Goal: Task Accomplishment & Management: Use online tool/utility

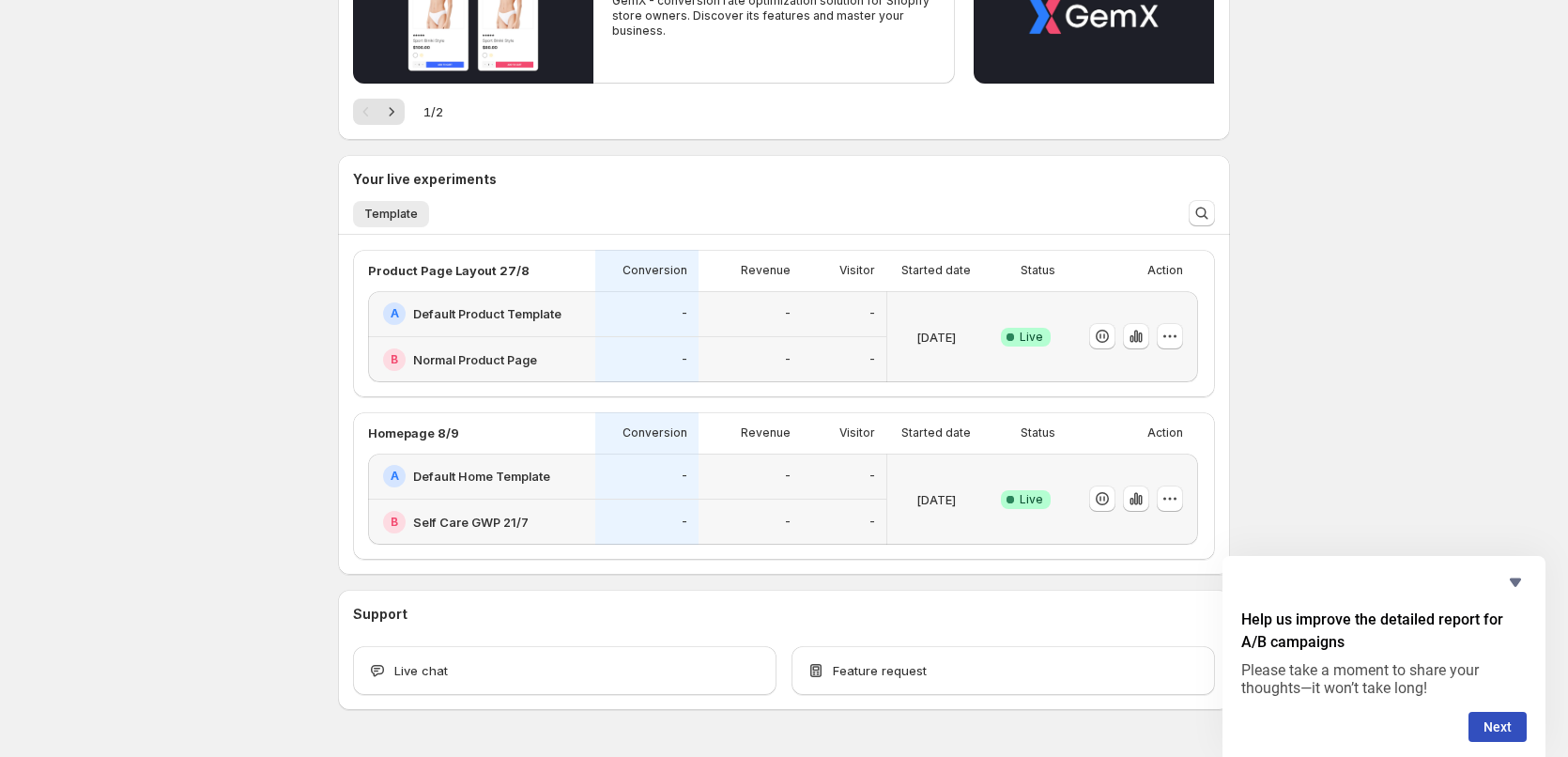
scroll to position [282, 0]
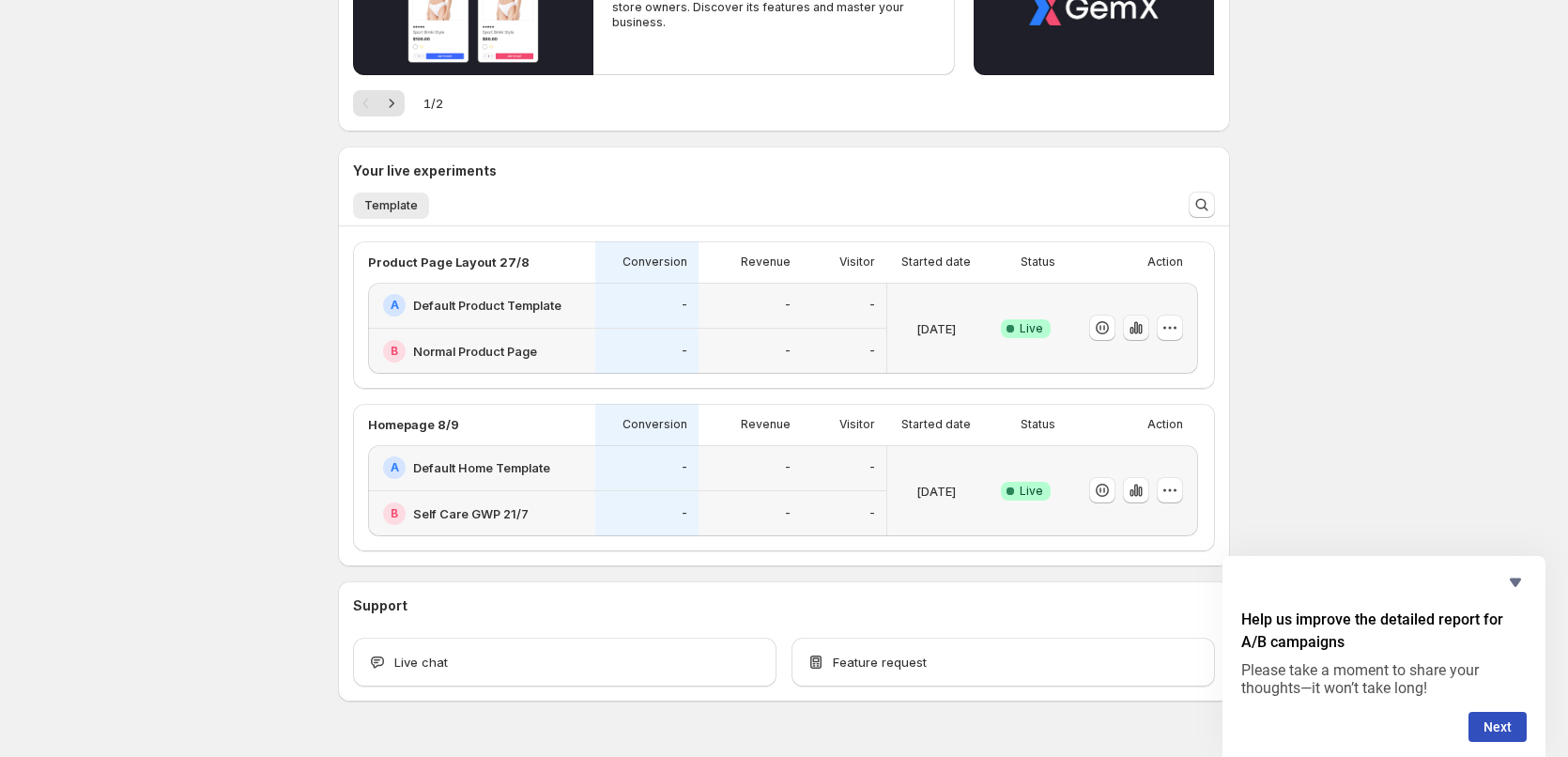
click at [1134, 325] on icon "button" at bounding box center [1136, 327] width 18 height 18
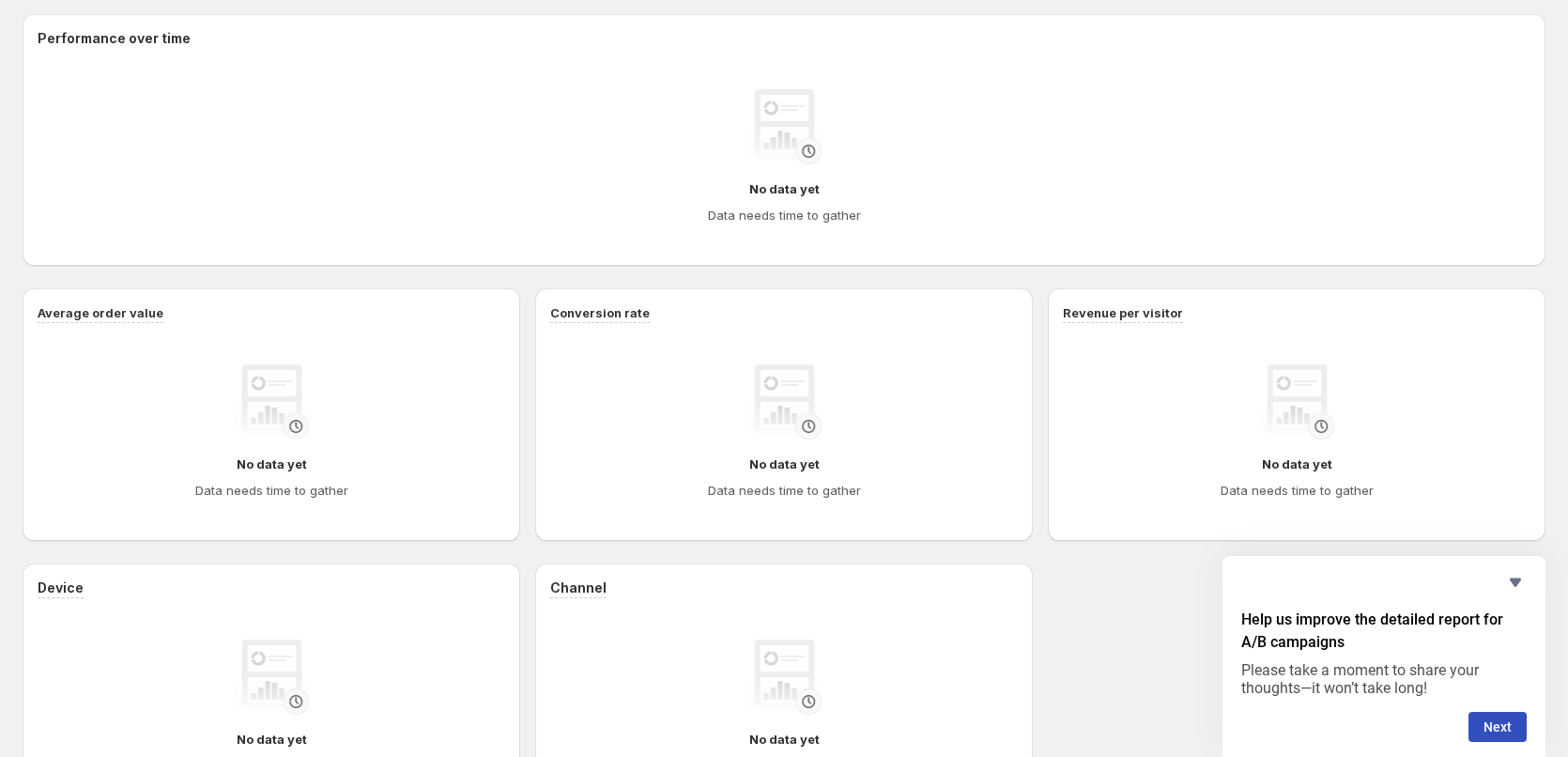
scroll to position [114, 0]
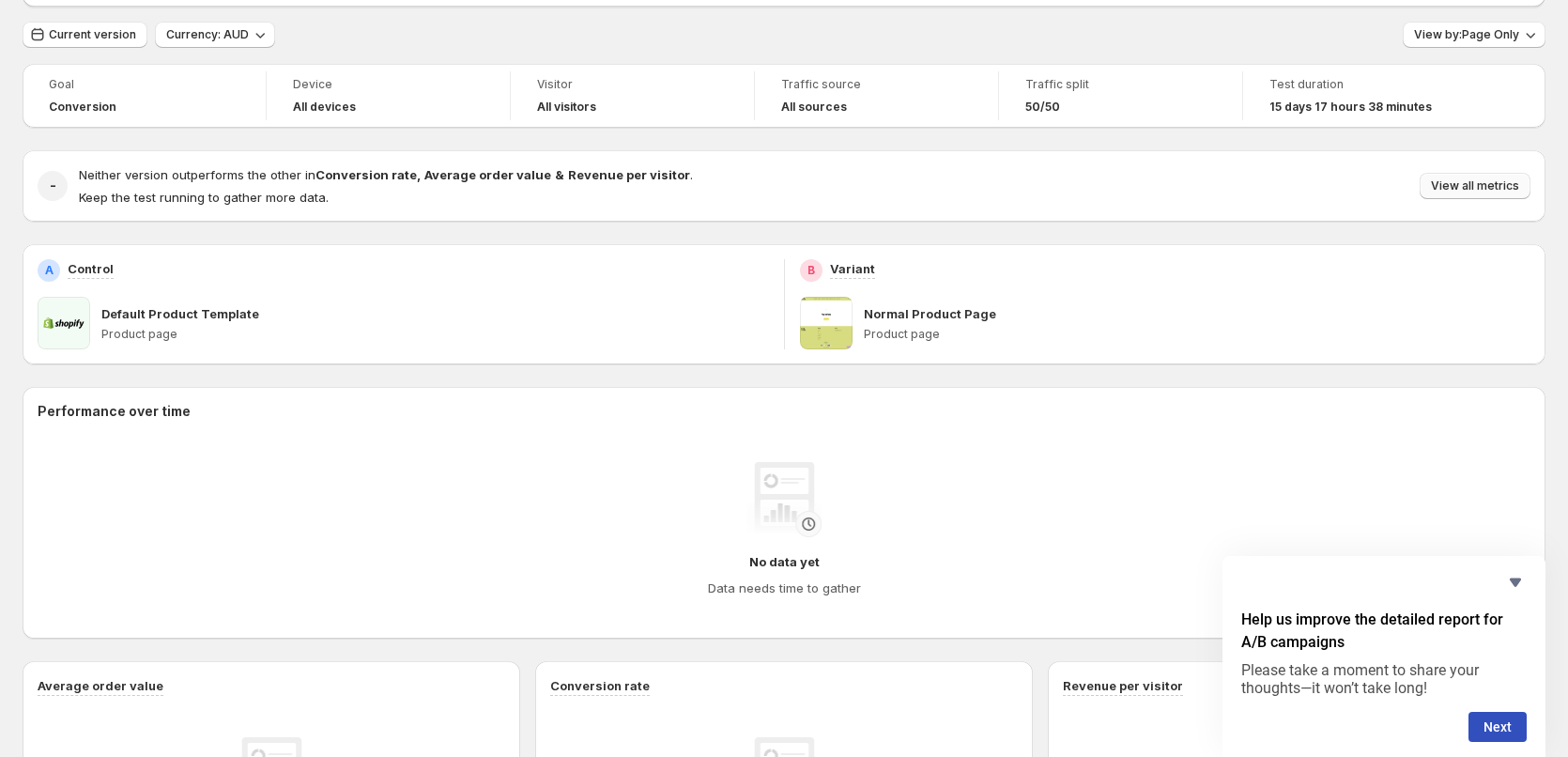
click at [1487, 187] on span "View all metrics" at bounding box center [1475, 186] width 88 height 15
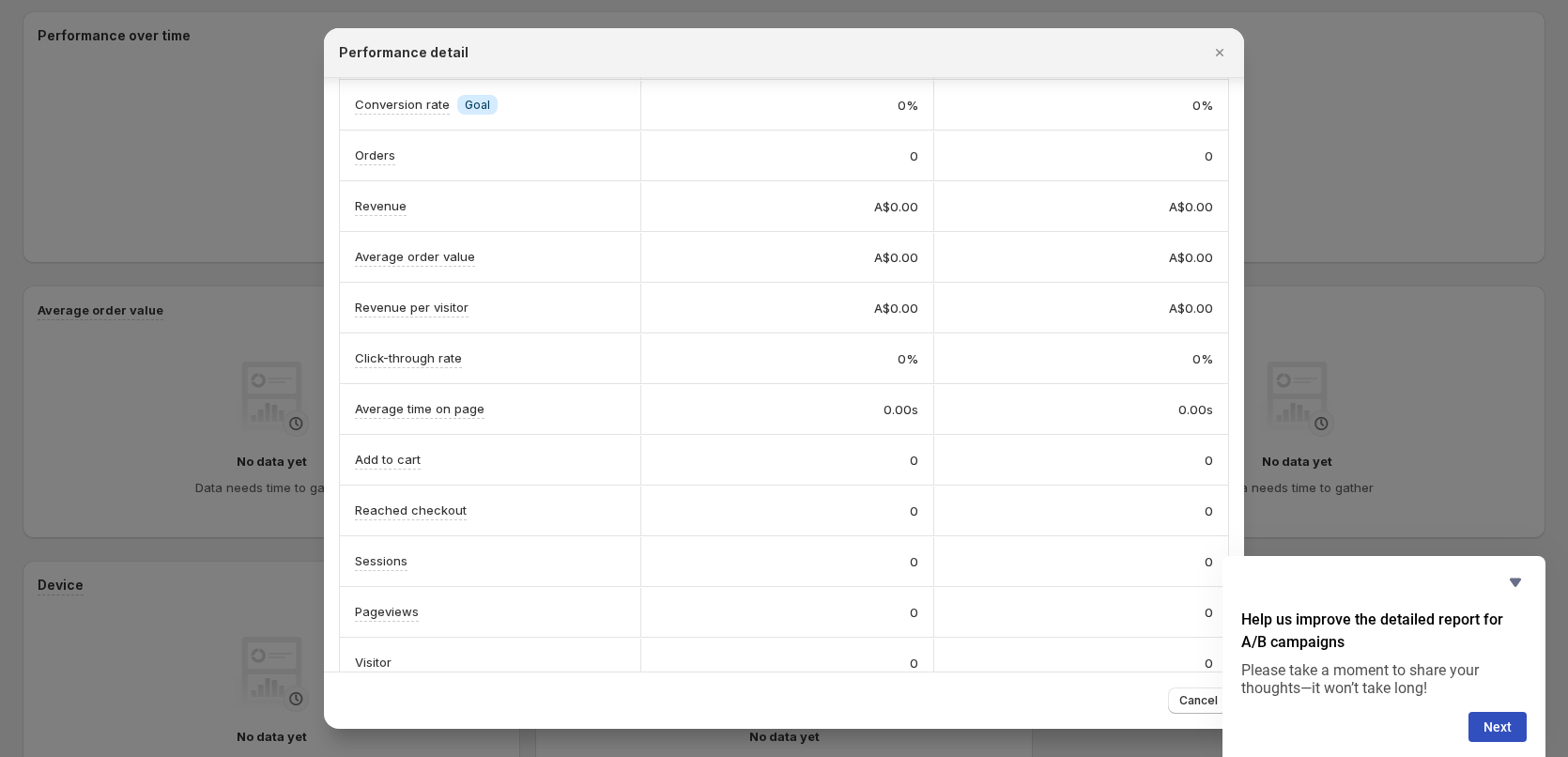
scroll to position [96, 0]
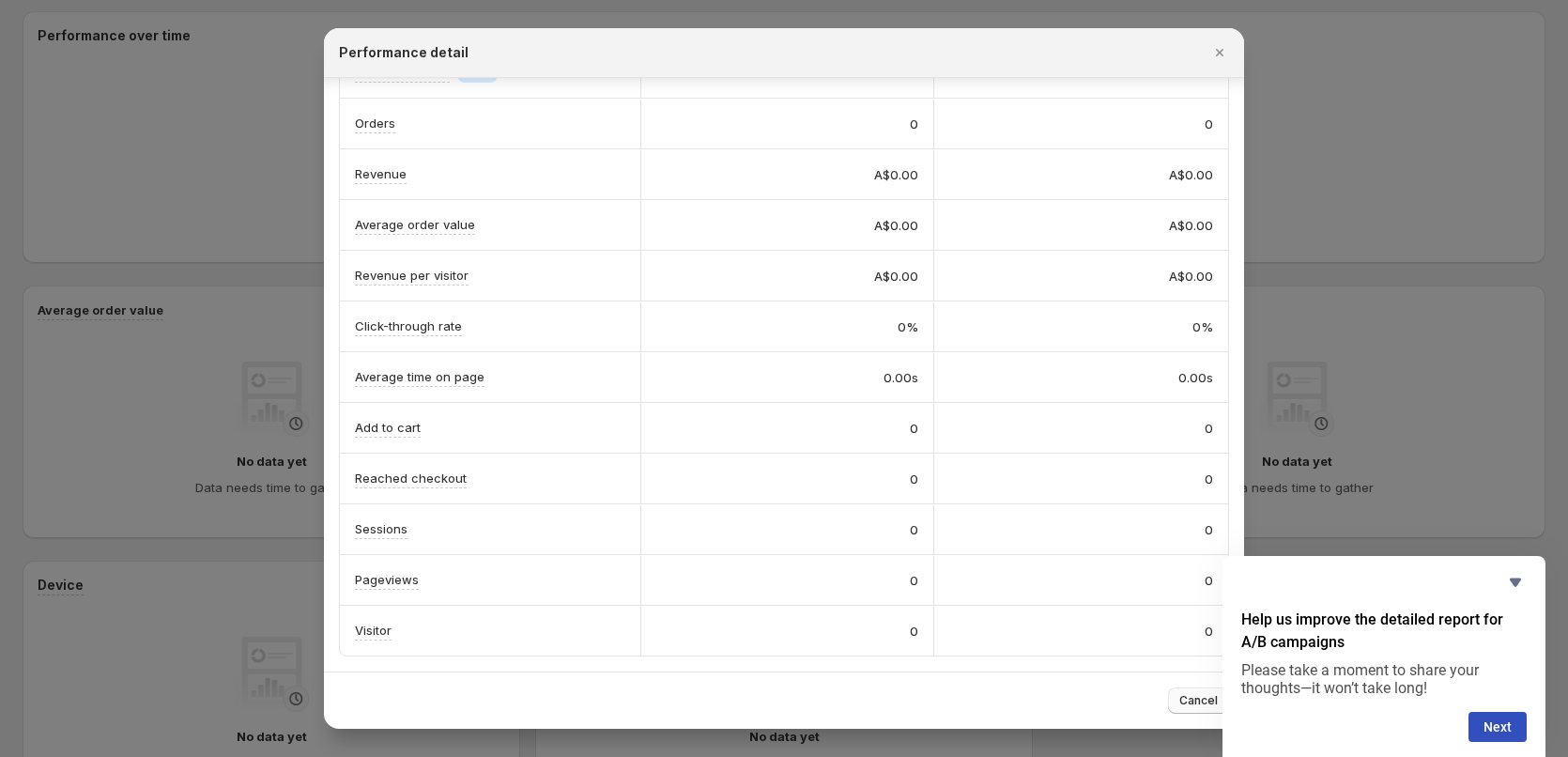
click at [1193, 708] on button "Cancel" at bounding box center [1198, 700] width 61 height 26
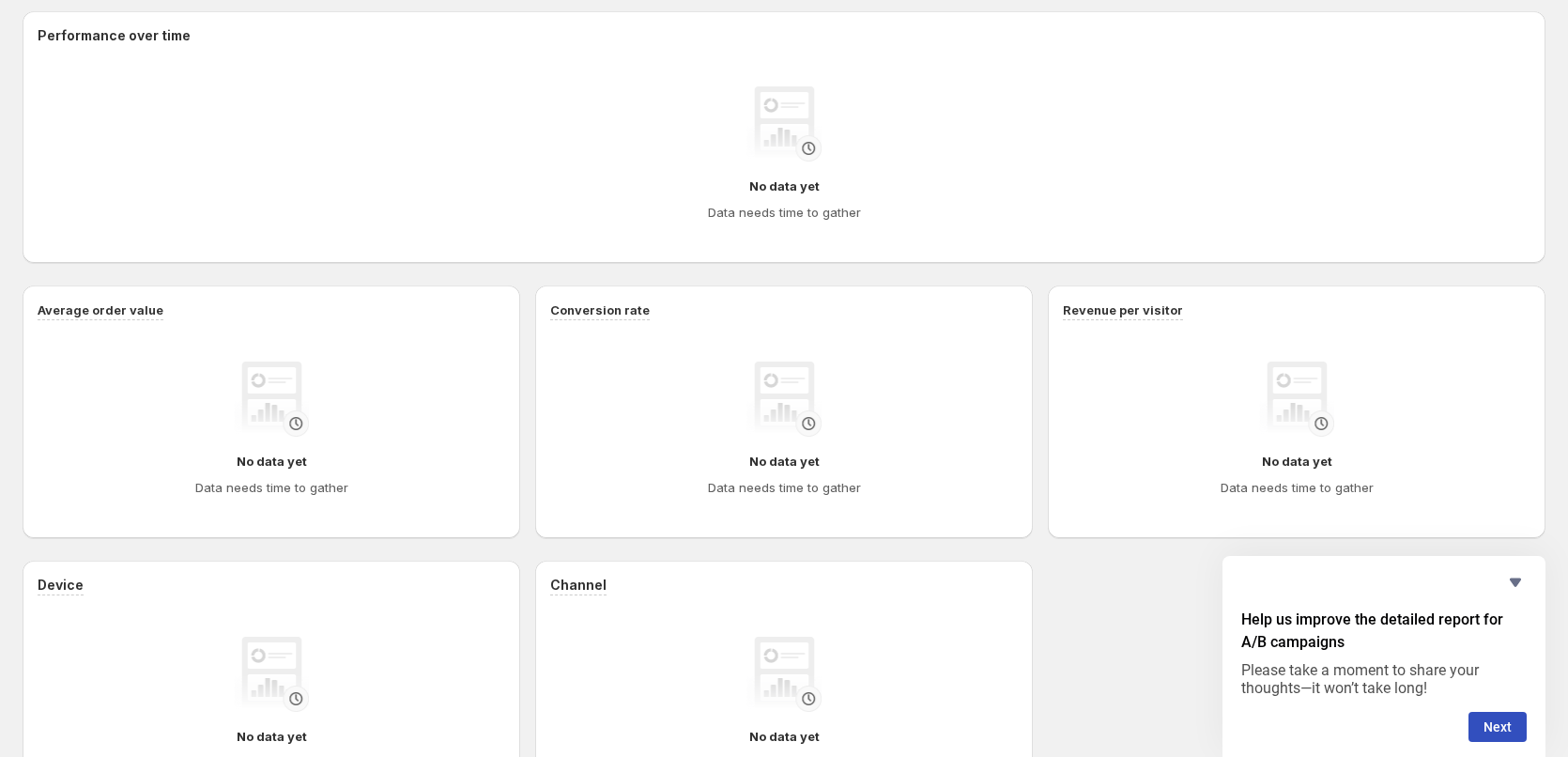
scroll to position [114, 0]
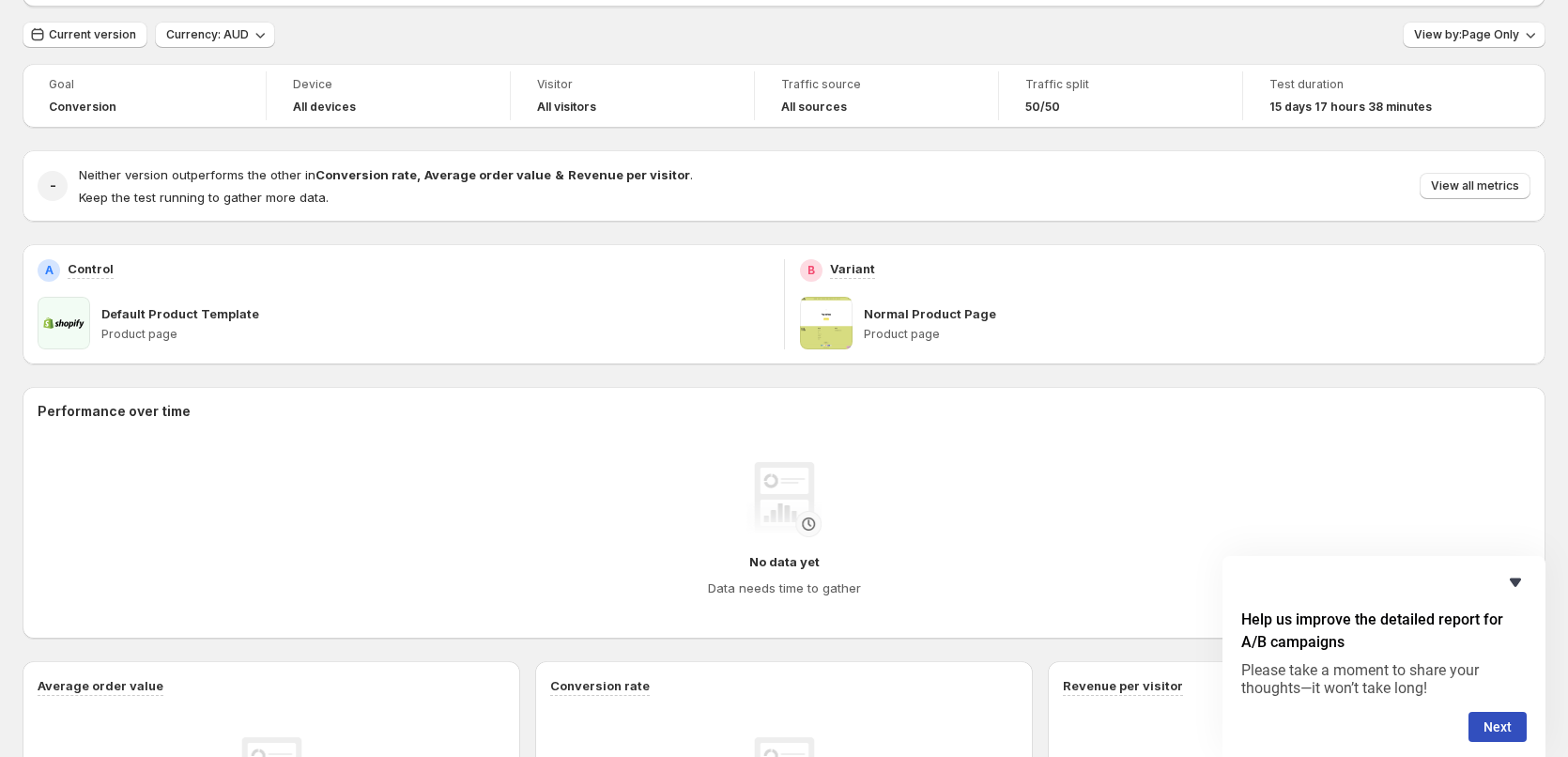
click at [1519, 582] on icon "Hide survey" at bounding box center [1516, 582] width 12 height 9
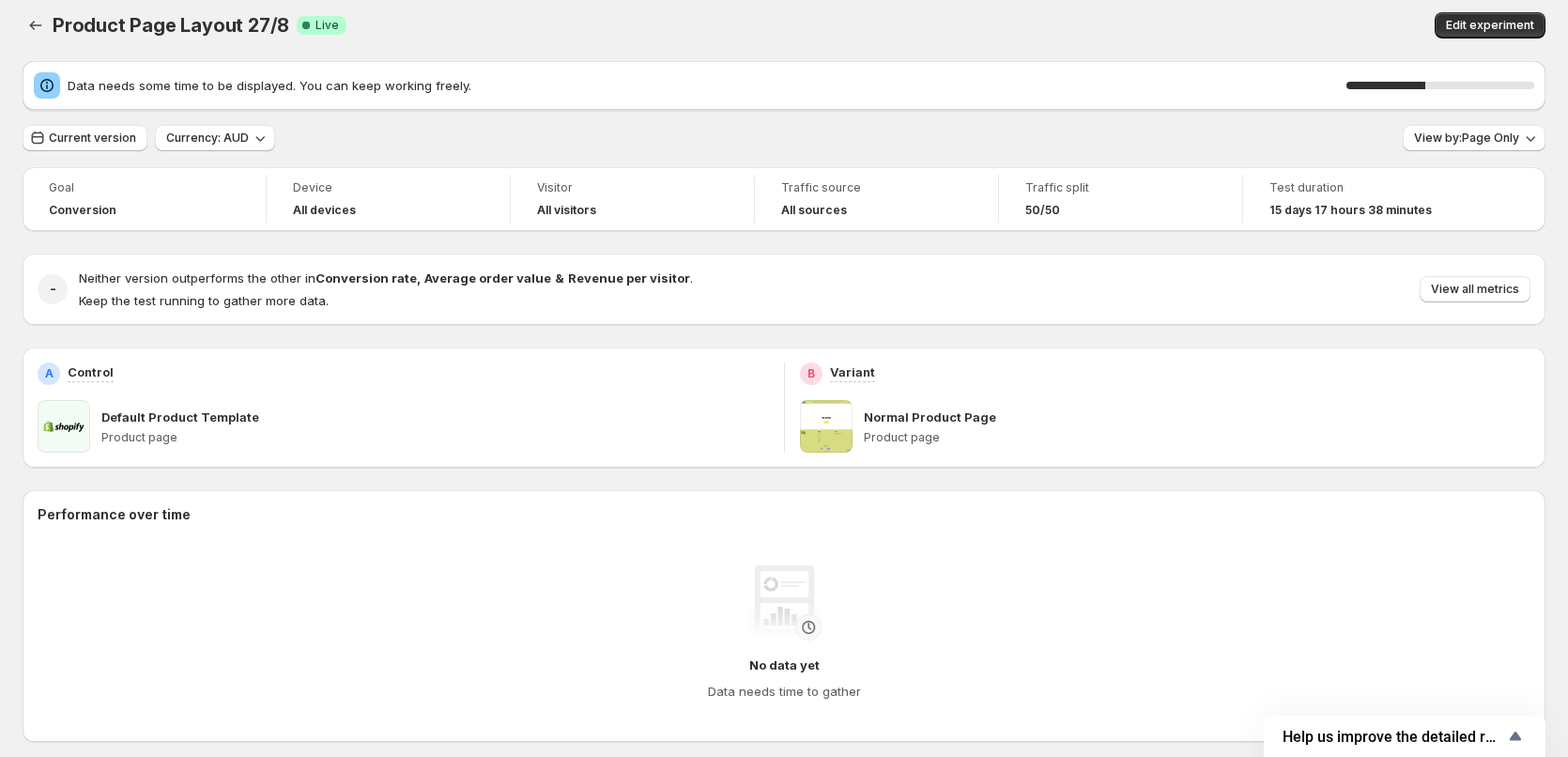
scroll to position [0, 0]
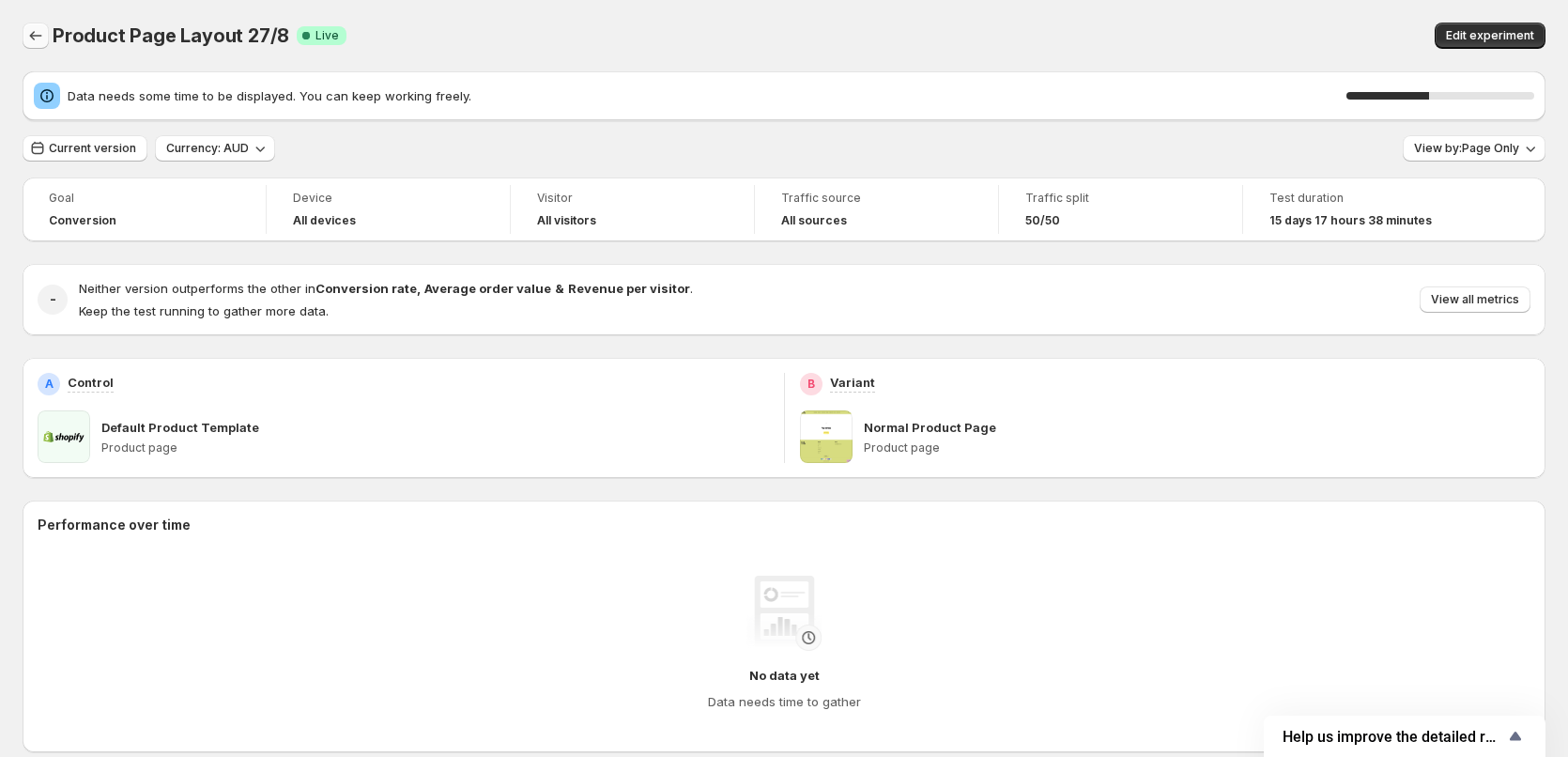
click at [39, 46] on button "Back" at bounding box center [35, 35] width 26 height 26
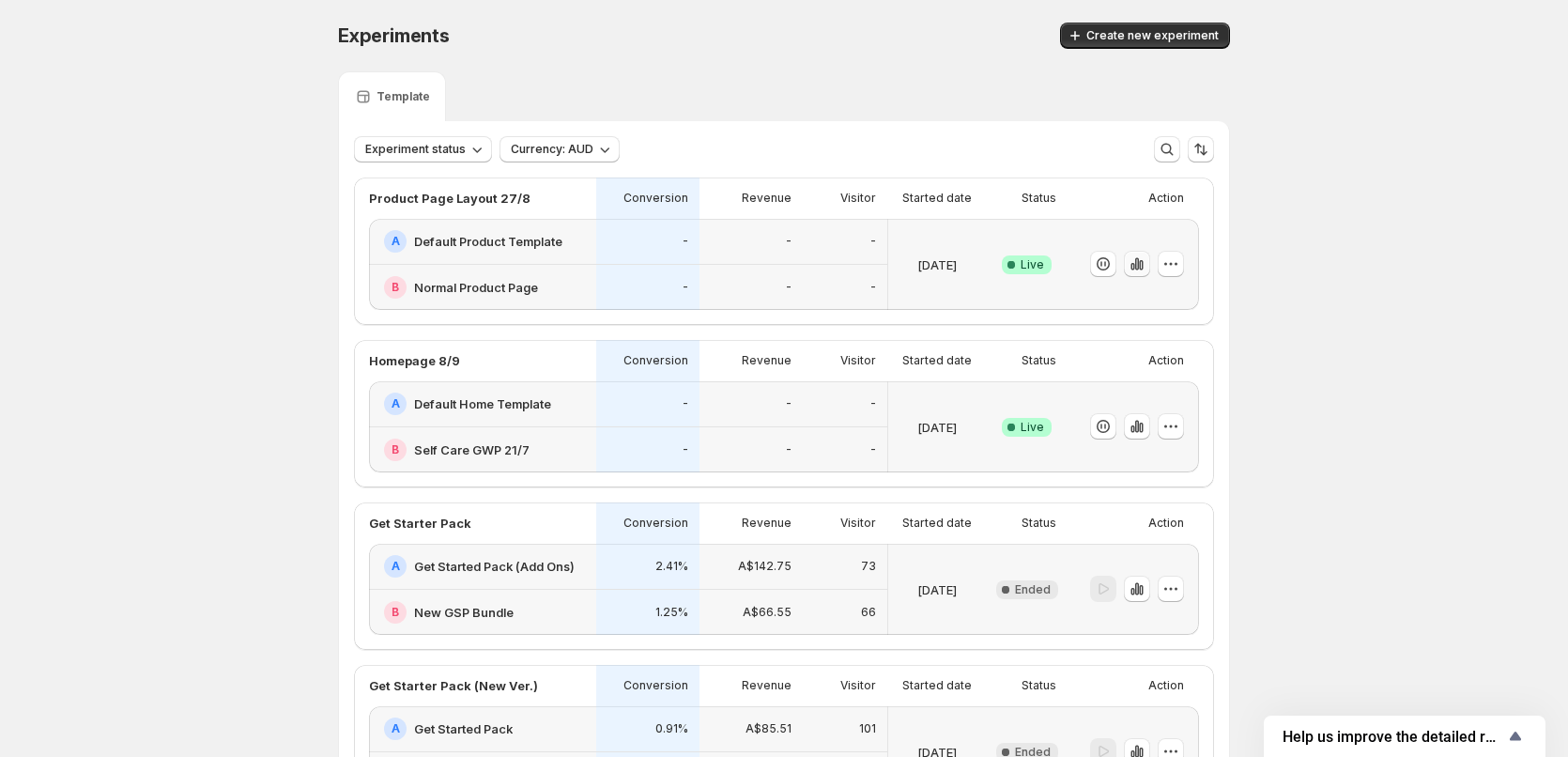
click at [1137, 264] on icon "button" at bounding box center [1137, 263] width 18 height 18
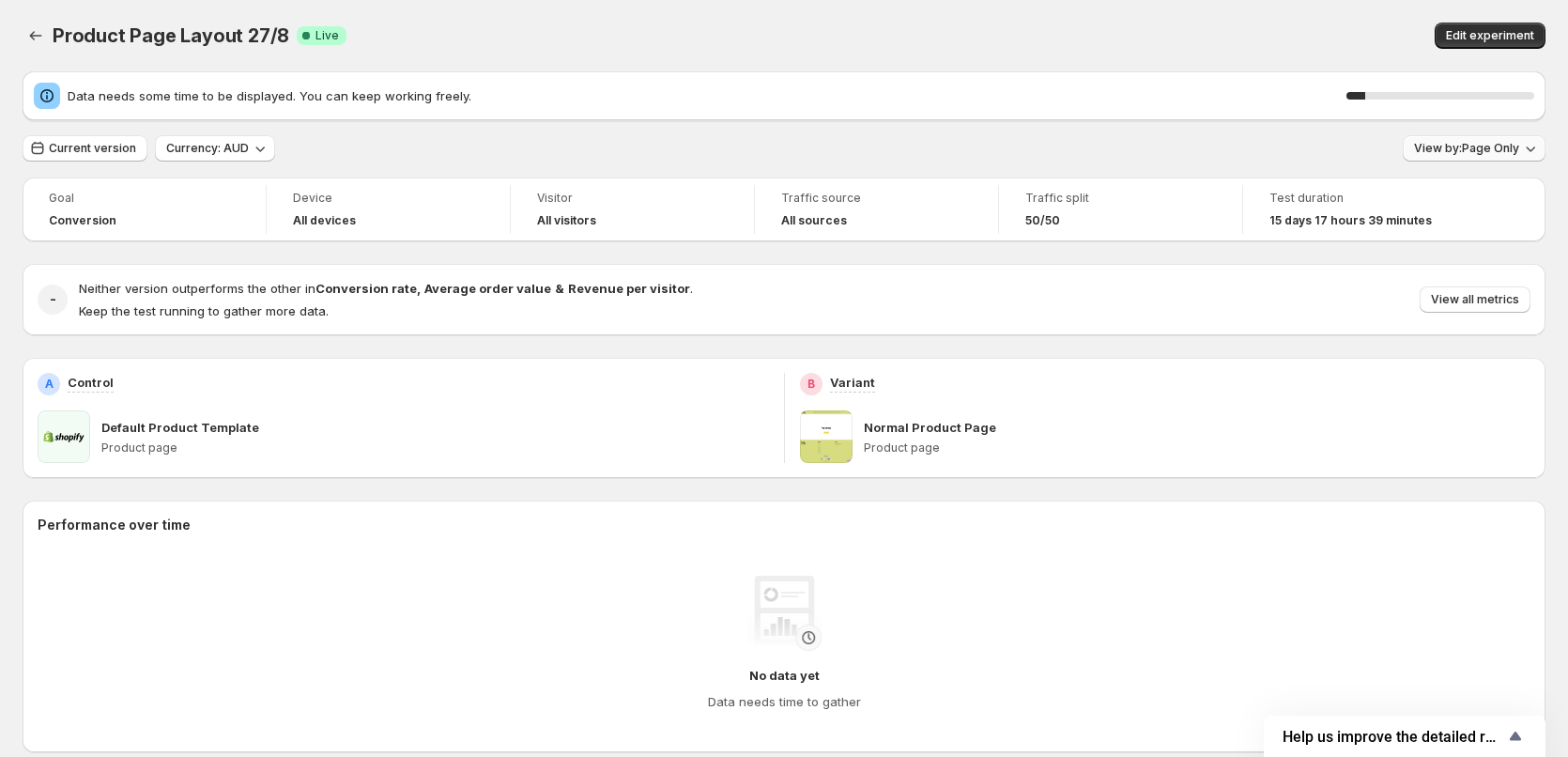
click at [1505, 85] on div "Data needs some time to be displayed. You can keep working freely. 10 % Current…" at bounding box center [783, 686] width 1522 height 1231
click at [1466, 145] on span "View by: Page Only" at bounding box center [1466, 148] width 105 height 15
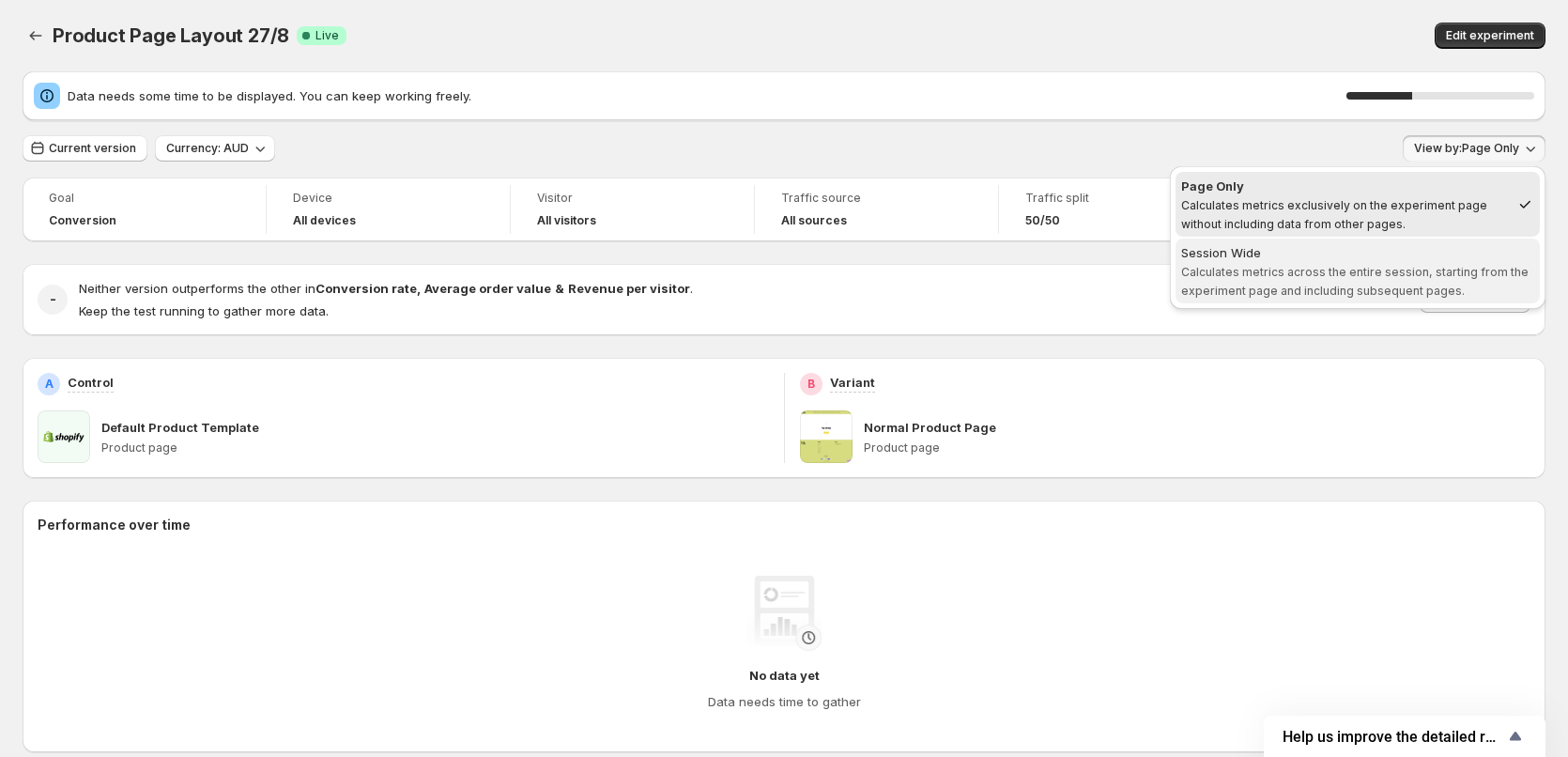
click at [1323, 269] on span "Calculates metrics across the entire session, starting from the experiment page…" at bounding box center [1355, 282] width 348 height 33
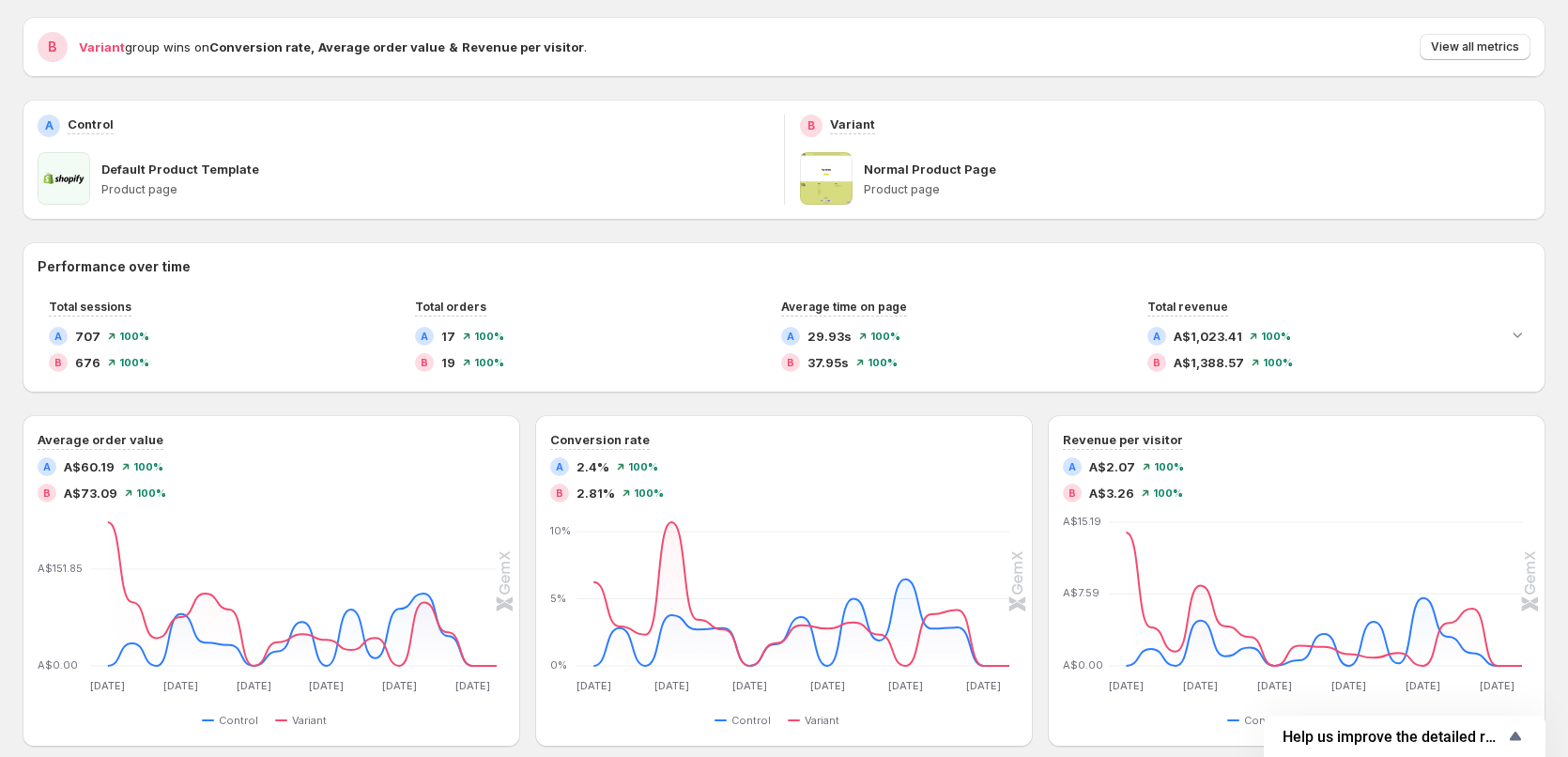
scroll to position [101, 0]
